Goal: Task Accomplishment & Management: Complete application form

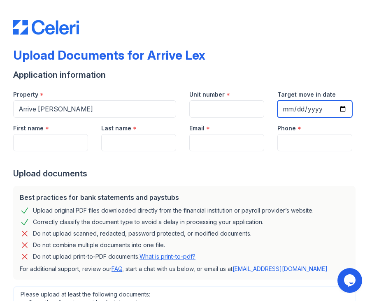
click at [343, 110] on input "Target move in date" at bounding box center [314, 108] width 75 height 17
type input "[DATE]"
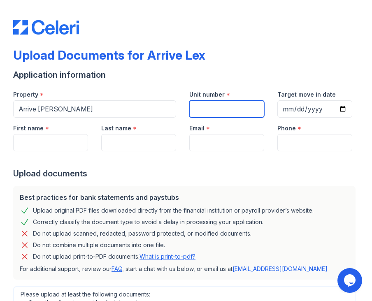
click at [238, 111] on input "Unit number" at bounding box center [226, 108] width 75 height 17
type input "1701"
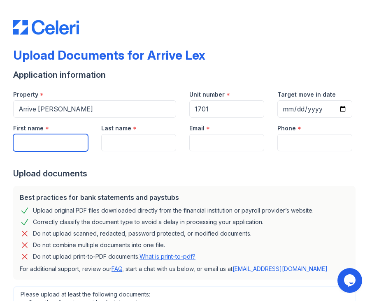
click at [58, 145] on input "First name" at bounding box center [50, 142] width 75 height 17
type input "Sabaa"
type input "[PERSON_NAME]"
type input "[EMAIL_ADDRESS][DOMAIN_NAME]"
type input "6309996188"
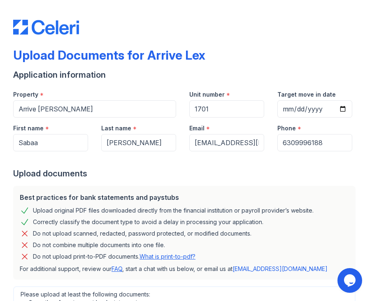
click at [250, 180] on form "Application information Property * Arrive Lex Unit number * 1701 Target move in…" at bounding box center [185, 259] width 345 height 381
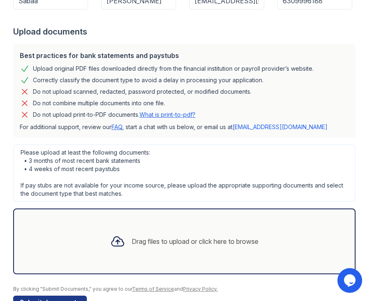
scroll to position [166, 0]
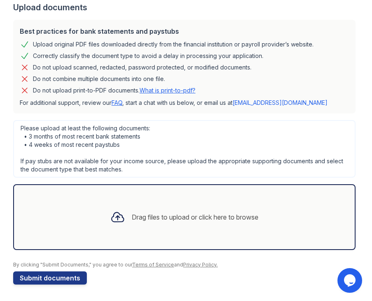
click at [128, 217] on div "Drag files to upload or click here to browse" at bounding box center [184, 217] width 161 height 28
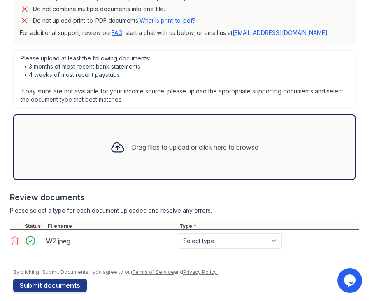
scroll to position [243, 0]
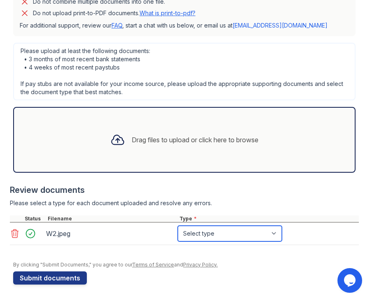
click at [268, 236] on select "Select type Paystub Bank Statement Offer Letter Tax Documents Benefit Award Let…" at bounding box center [230, 234] width 104 height 16
select select "tax_documents"
click at [290, 212] on div at bounding box center [184, 211] width 348 height 8
click at [174, 149] on div "Drag files to upload or click here to browse" at bounding box center [184, 140] width 161 height 28
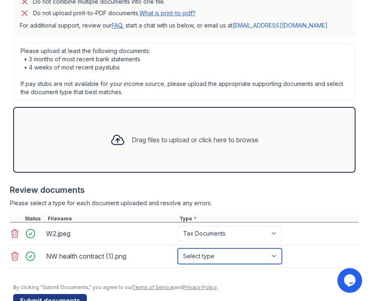
click at [235, 256] on select "Select type Paystub Bank Statement Offer Letter Tax Documents Benefit Award Let…" at bounding box center [230, 256] width 104 height 16
select select "offer_letter"
click at [271, 203] on div "Please select a type for each document uploaded and resolve any errors." at bounding box center [184, 203] width 348 height 8
click at [228, 258] on select "Select type Paystub Bank Statement Offer Letter Tax Documents Benefit Award Let…" at bounding box center [230, 256] width 104 height 16
click at [267, 196] on div "Review documents Please select a type for each document uploaded and resolve an…" at bounding box center [184, 226] width 348 height 100
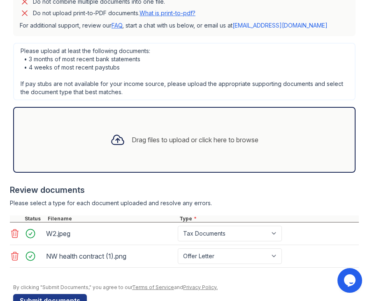
click at [212, 146] on div "Drag files to upload or click here to browse" at bounding box center [184, 140] width 161 height 28
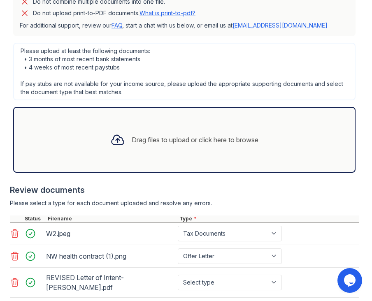
scroll to position [288, 0]
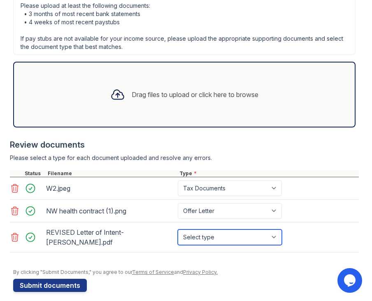
click at [240, 235] on select "Select type Paystub Bank Statement Offer Letter Tax Documents Benefit Award Let…" at bounding box center [230, 237] width 104 height 16
select select "offer_letter"
click at [235, 269] on div "By clicking "Submit Documents," you agree to our Terms of Service and Privacy P…" at bounding box center [185, 272] width 345 height 7
click at [71, 284] on div "Upload Documents for Arrive Lex Application information Property * Arrive Lex U…" at bounding box center [185, 5] width 345 height 580
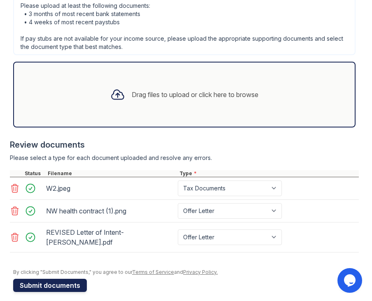
click at [71, 279] on button "Submit documents" at bounding box center [50, 285] width 74 height 13
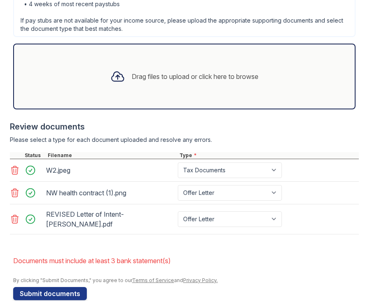
scroll to position [338, 0]
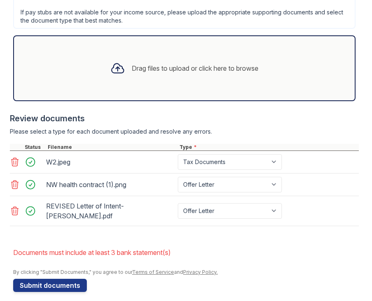
click at [275, 123] on div "Review documents" at bounding box center [184, 119] width 348 height 12
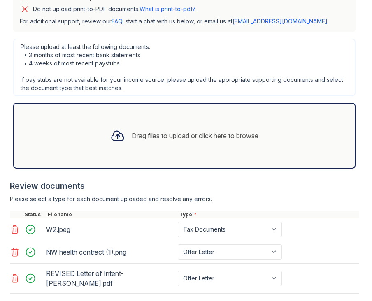
click at [163, 132] on div "Drag files to upload or click here to browse" at bounding box center [195, 136] width 127 height 10
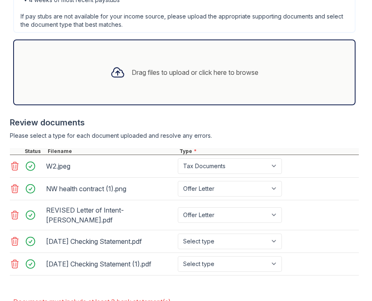
scroll to position [324, 0]
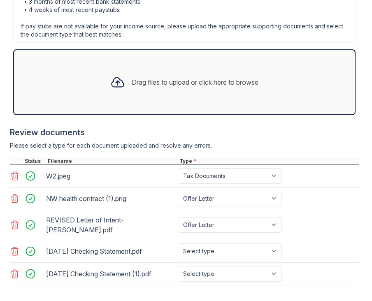
click at [244, 95] on div "Drag files to upload or click here to browse" at bounding box center [184, 82] width 161 height 28
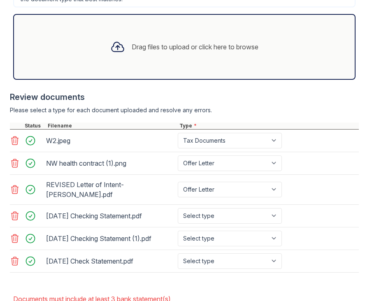
scroll to position [406, 0]
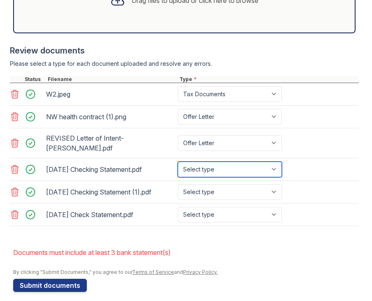
click at [238, 162] on select "Select type Paystub Bank Statement Offer Letter Tax Documents Benefit Award Let…" at bounding box center [230, 170] width 104 height 16
select select "bank_statement"
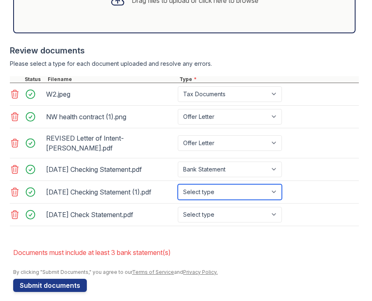
click at [230, 184] on select "Select type Paystub Bank Statement Offer Letter Tax Documents Benefit Award Let…" at bounding box center [230, 192] width 104 height 16
select select "bank_statement"
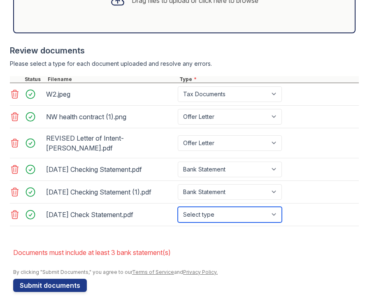
click at [223, 207] on select "Select type Paystub Bank Statement Offer Letter Tax Documents Benefit Award Let…" at bounding box center [230, 215] width 104 height 16
select select "bank_statement"
click at [225, 244] on li "Documents must include at least 3 bank statement(s)" at bounding box center [185, 252] width 345 height 16
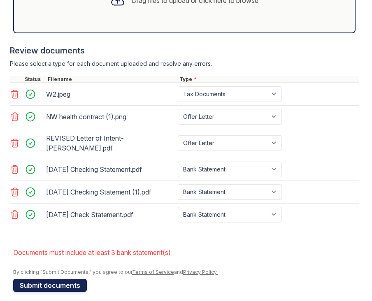
click at [45, 279] on button "Submit documents" at bounding box center [50, 285] width 74 height 13
